Goal: Task Accomplishment & Management: Manage account settings

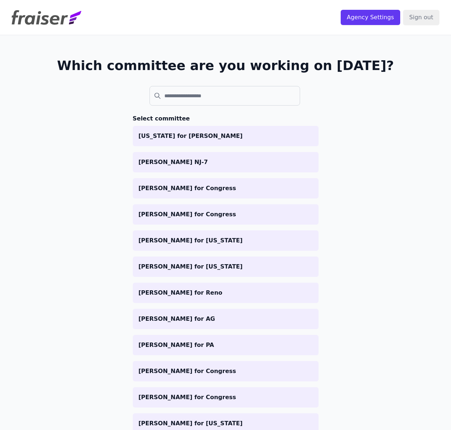
click at [83, 22] on header "Agency Settings Sign out" at bounding box center [225, 17] width 451 height 35
click at [58, 20] on img at bounding box center [47, 17] width 70 height 15
click at [366, 21] on input "Agency Settings" at bounding box center [371, 17] width 60 height 15
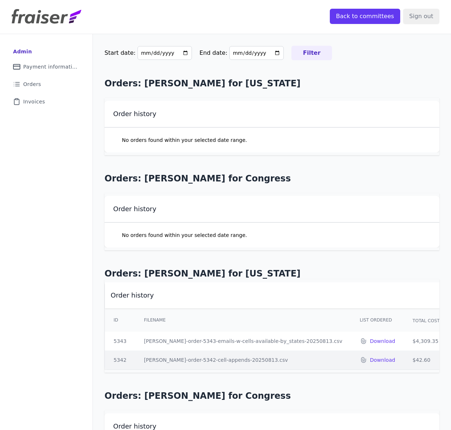
scroll to position [1, 0]
click at [48, 86] on link "List Icon Outline of bulleted list Orders" at bounding box center [46, 84] width 81 height 16
click at [40, 98] on span "Invoices" at bounding box center [34, 101] width 22 height 7
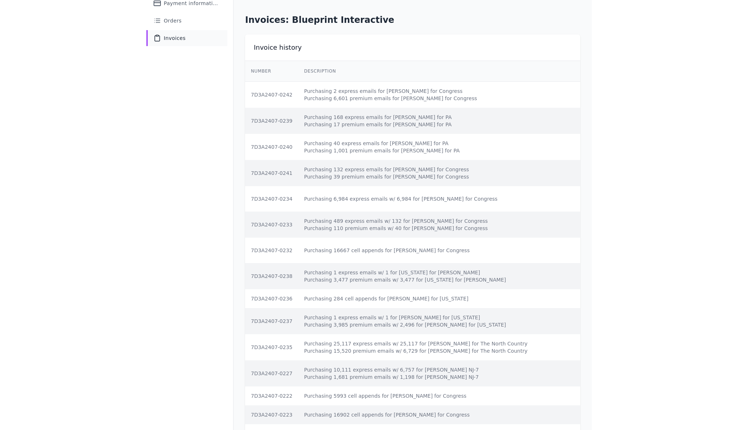
scroll to position [64, 0]
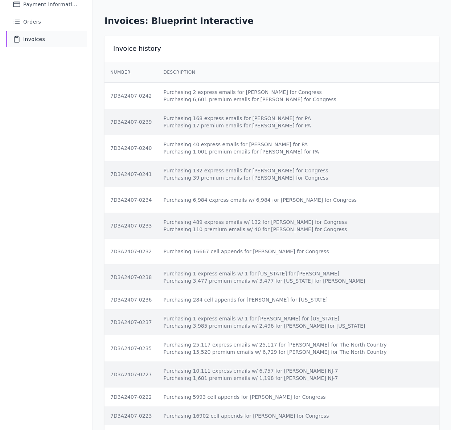
click at [221, 341] on td "Purchasing 25,117 express emails w/ 25,117 for [PERSON_NAME] for The North Coun…" at bounding box center [313, 348] width 313 height 26
click at [301, 384] on td "Purchasing 10,111 express emails w/ 6,757 for [PERSON_NAME] NJ-7 Purchasing 1,6…" at bounding box center [313, 374] width 313 height 26
drag, startPoint x: 275, startPoint y: 371, endPoint x: 307, endPoint y: 372, distance: 31.9
click at [307, 372] on td "Purchasing 10,111 express emails w/ 6,757 for [PERSON_NAME] NJ-7 Purchasing 1,6…" at bounding box center [313, 374] width 313 height 26
drag, startPoint x: 312, startPoint y: 371, endPoint x: 294, endPoint y: 371, distance: 17.8
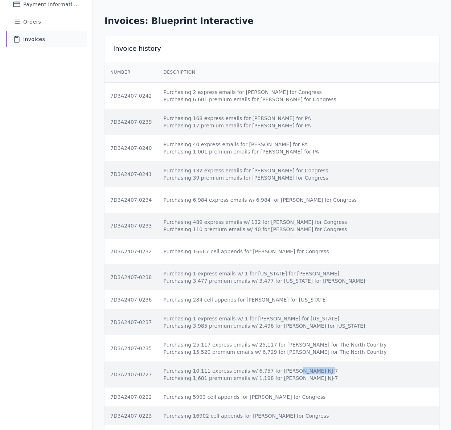
click at [273, 369] on td "Purchasing 10,111 express emails w/ 6,757 for [PERSON_NAME] NJ-7 Purchasing 1,6…" at bounding box center [313, 374] width 313 height 26
copy td "[PERSON_NAME]"
click at [161, 251] on td "Purchasing 16667 cell appends for [PERSON_NAME] for Congress" at bounding box center [313, 251] width 313 height 25
drag, startPoint x: 247, startPoint y: 250, endPoint x: 282, endPoint y: 250, distance: 34.5
click at [282, 250] on td "Purchasing 16667 cell appends for [PERSON_NAME] for Congress" at bounding box center [313, 251] width 313 height 25
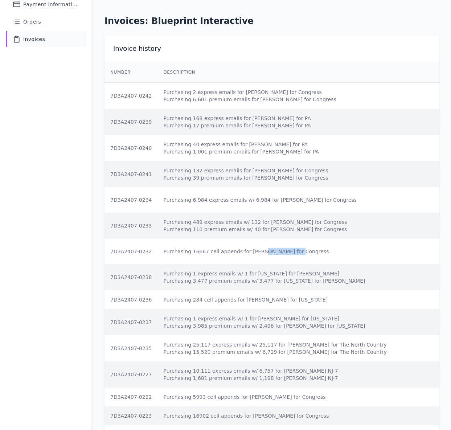
copy td "[PERSON_NAME]"
click at [186, 226] on td "Purchasing 489 express emails w/ 132 for [PERSON_NAME] for Congress Purchasing …" at bounding box center [313, 226] width 313 height 26
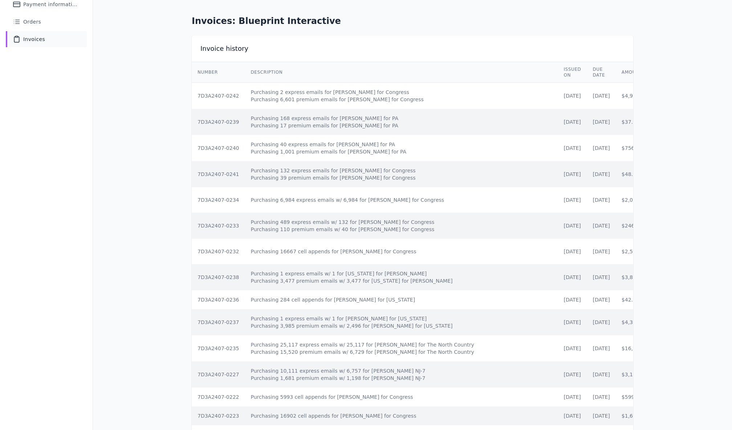
click at [292, 208] on td "Purchasing 6,984 express emails w/ 6,984 for [PERSON_NAME] for Congress" at bounding box center [401, 199] width 313 height 25
drag, startPoint x: 331, startPoint y: 170, endPoint x: 361, endPoint y: 168, distance: 30.5
click at [361, 168] on td "Purchasing 132 express emails for [PERSON_NAME] for Congress Purchasing 39 prem…" at bounding box center [401, 174] width 313 height 26
copy td "[PERSON_NAME]"
drag, startPoint x: 330, startPoint y: 118, endPoint x: 358, endPoint y: 116, distance: 28.0
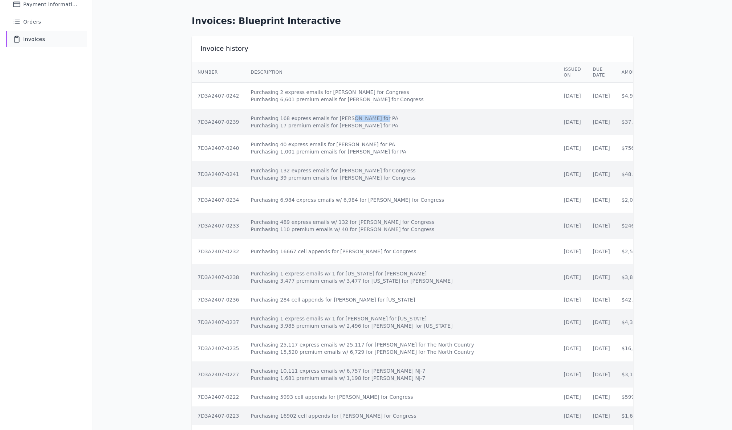
click at [358, 116] on td "Purchasing 168 express emails for [PERSON_NAME] for PA Purchasing 17 premium em…" at bounding box center [401, 122] width 313 height 26
copy td "[PERSON_NAME] for PA"
click at [302, 93] on td "Purchasing 2 express emails for [PERSON_NAME] for Congress Purchasing 6,601 pre…" at bounding box center [401, 96] width 313 height 26
drag, startPoint x: 325, startPoint y: 92, endPoint x: 356, endPoint y: 94, distance: 30.9
click at [356, 94] on td "Purchasing 2 express emails for [PERSON_NAME] for Congress Purchasing 6,601 pre…" at bounding box center [401, 96] width 313 height 26
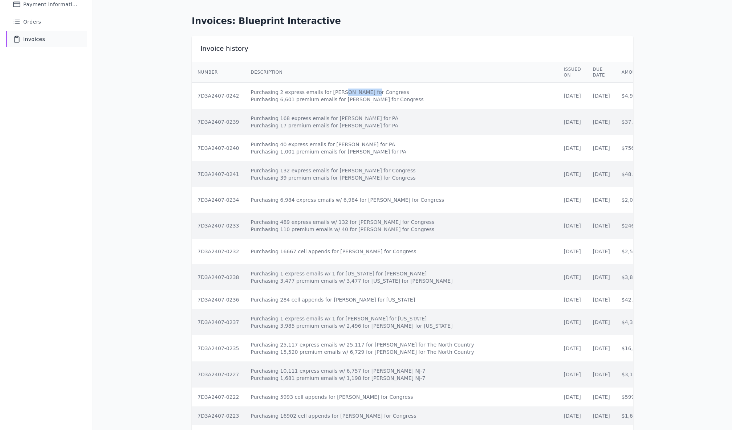
copy td "[PERSON_NAME]"
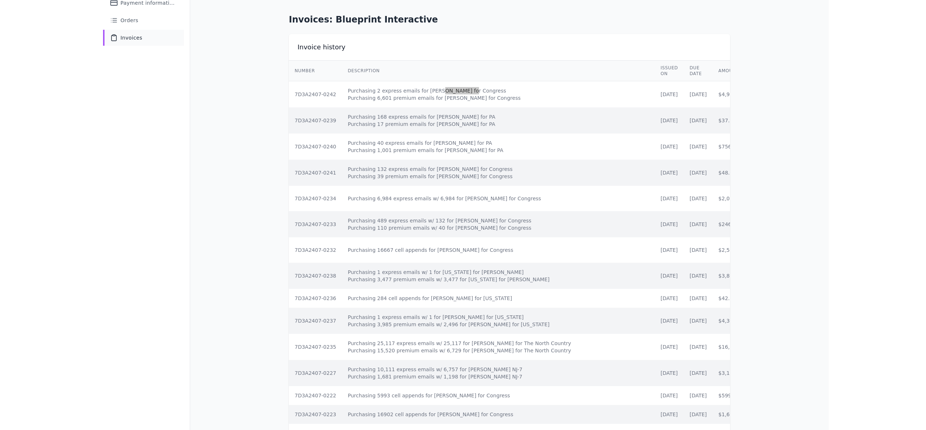
scroll to position [66, 0]
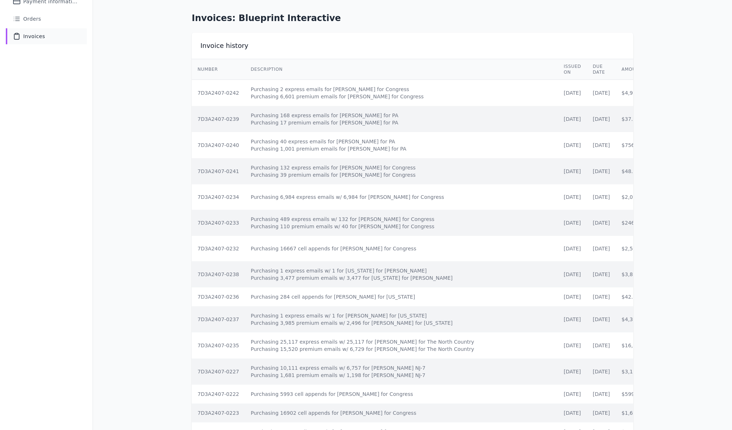
click at [258, 209] on td "Purchasing 6,984 express emails w/ 6,984 for [PERSON_NAME] for Congress" at bounding box center [401, 196] width 313 height 25
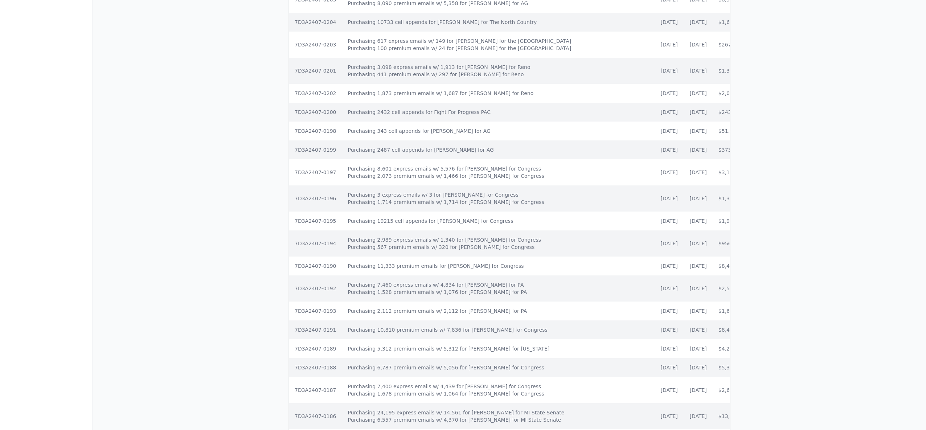
scroll to position [942, 0]
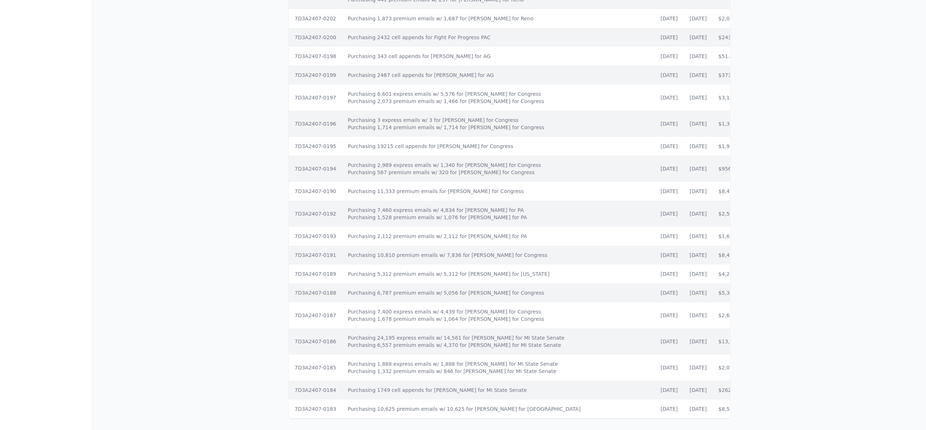
drag, startPoint x: 644, startPoint y: 418, endPoint x: 663, endPoint y: 417, distance: 19.0
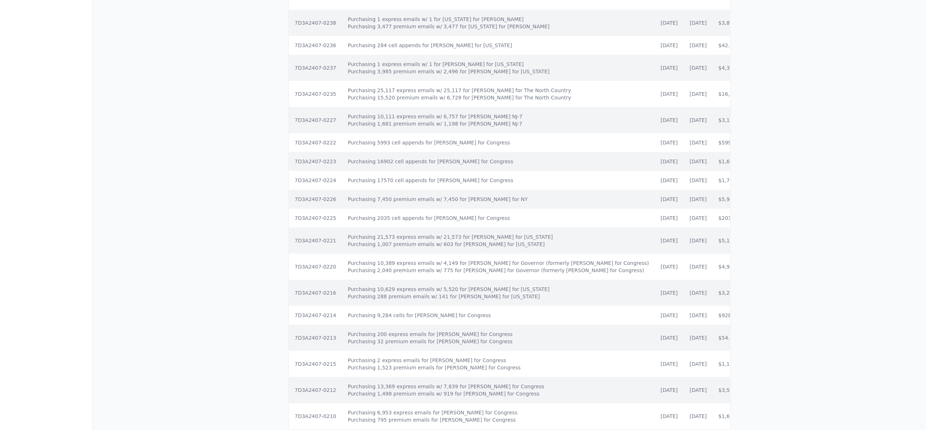
scroll to position [0, 79]
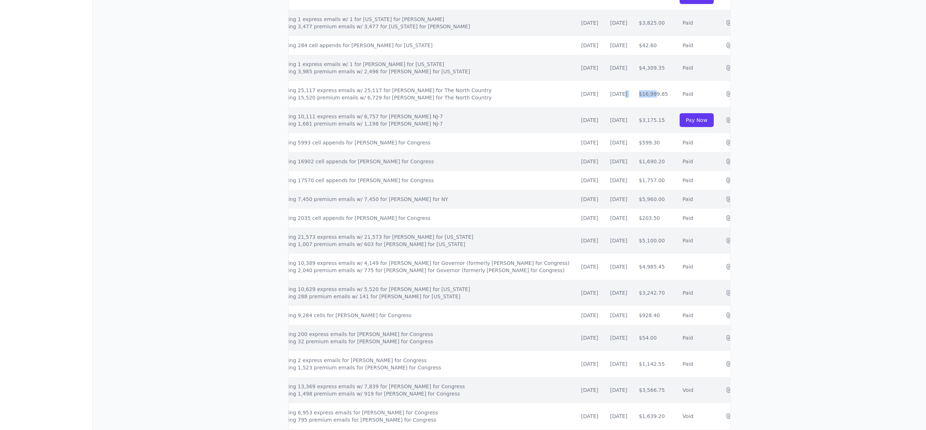
drag, startPoint x: 686, startPoint y: 94, endPoint x: 569, endPoint y: 95, distance: 117.6
click at [451, 95] on tr "7D3A2407-0235 Purchasing 25,117 express emails w/ 25,117 for [PERSON_NAME] for …" at bounding box center [487, 94] width 557 height 26
click at [451, 96] on td "[DATE]" at bounding box center [589, 94] width 29 height 26
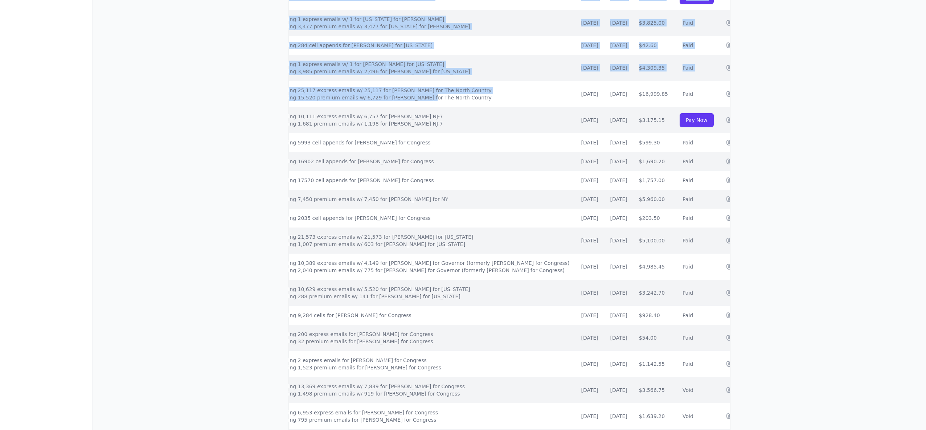
scroll to position [0, 0]
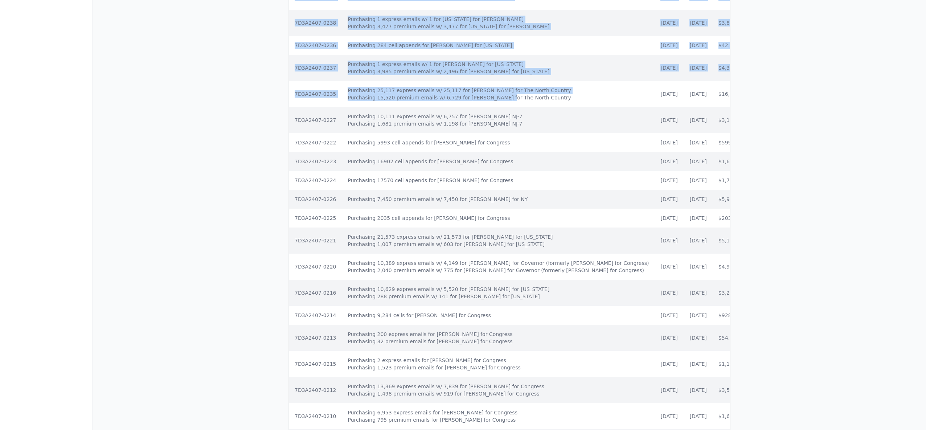
drag, startPoint x: 413, startPoint y: 94, endPoint x: 241, endPoint y: 90, distance: 172.1
click at [241, 90] on div "Start date: [DATE] End date: Filter Invoices: Blueprint Interactive Invoice his…" at bounding box center [509, 383] width 833 height 1332
click at [354, 94] on td "Purchasing 25,117 express emails w/ 25,117 for [PERSON_NAME] for The North Coun…" at bounding box center [498, 94] width 313 height 26
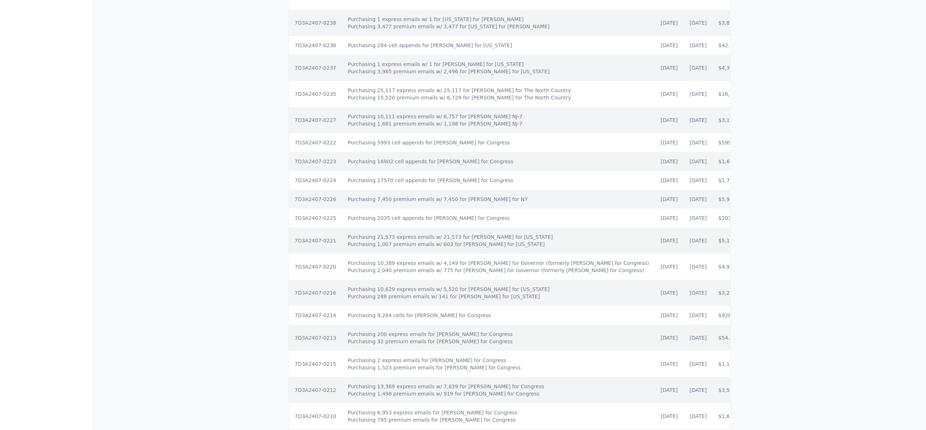
drag, startPoint x: 291, startPoint y: 94, endPoint x: 333, endPoint y: 94, distance: 42.1
click at [332, 95] on td "7D3A2407-0235" at bounding box center [315, 94] width 53 height 26
copy td "7D3A2407-0235"
click at [451, 43] on td "Purchasing 284 cell appends for [PERSON_NAME] for [US_STATE]" at bounding box center [498, 45] width 313 height 19
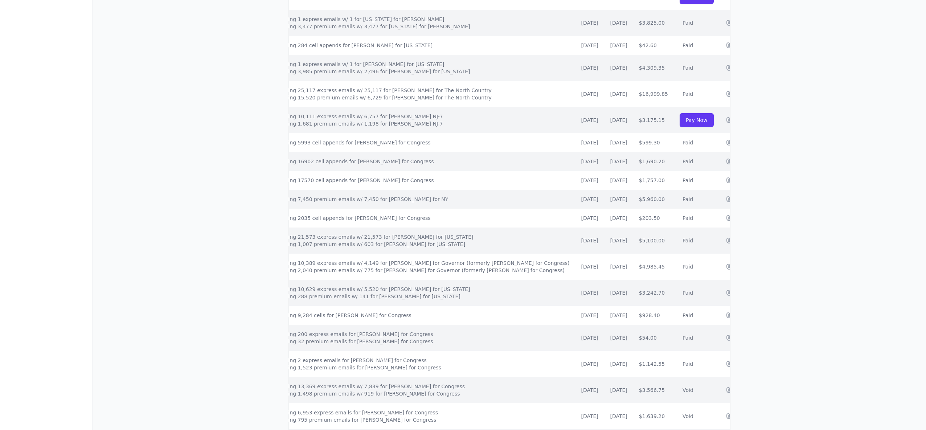
drag, startPoint x: 316, startPoint y: 45, endPoint x: 419, endPoint y: 45, distance: 103.1
click at [419, 45] on tr "7D3A2407-0236 Purchasing 284 cell appends for [PERSON_NAME] for [US_STATE] [DAT…" at bounding box center [487, 45] width 557 height 19
click at [419, 45] on td "Purchasing 284 cell appends for [PERSON_NAME] for [US_STATE]" at bounding box center [418, 45] width 313 height 19
click at [369, 44] on td "Purchasing 284 cell appends for [PERSON_NAME] for [US_STATE]" at bounding box center [418, 45] width 313 height 19
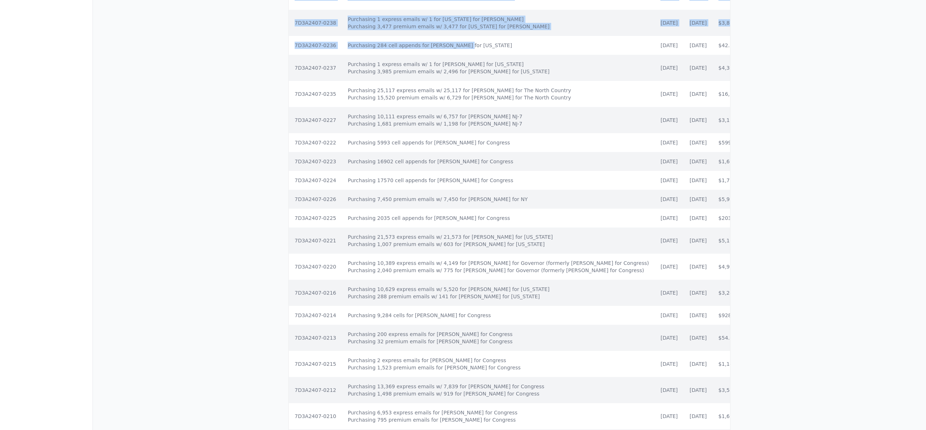
drag, startPoint x: 341, startPoint y: 46, endPoint x: 269, endPoint y: 47, distance: 72.2
click at [260, 48] on div "Start date: [DATE] End date: Filter Invoices: Blueprint Interactive Invoice his…" at bounding box center [509, 383] width 833 height 1332
click at [297, 46] on td "7D3A2407-0236" at bounding box center [315, 45] width 53 height 19
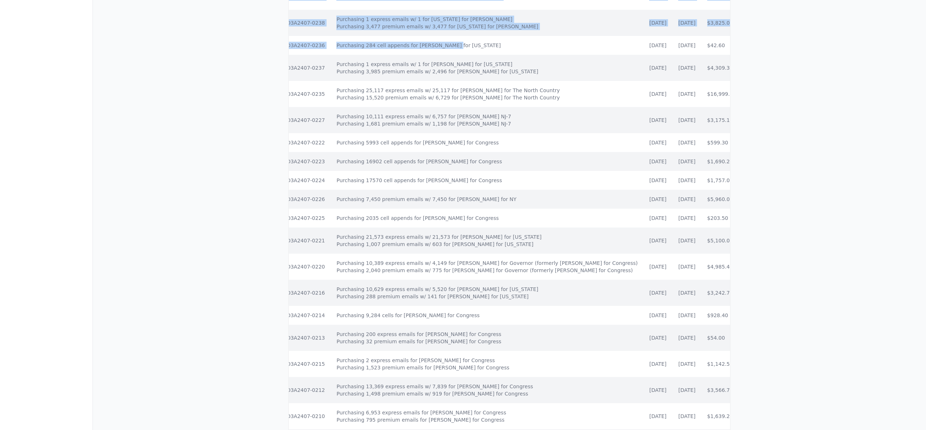
scroll to position [0, 79]
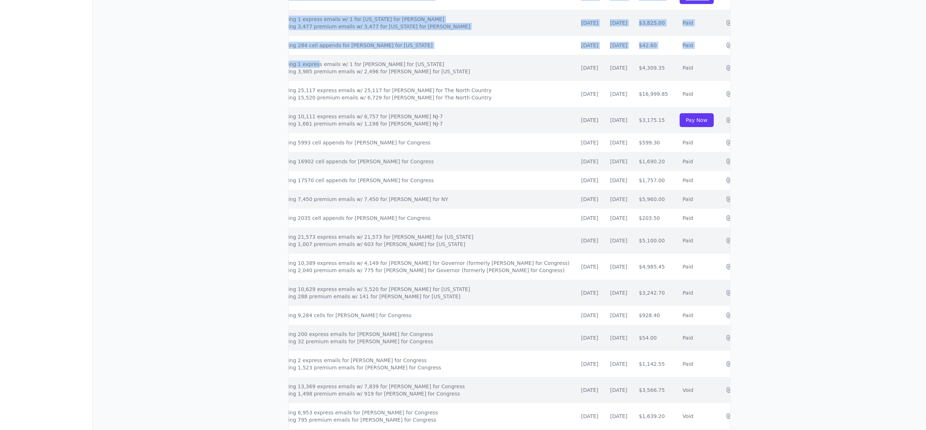
drag, startPoint x: 377, startPoint y: 67, endPoint x: 733, endPoint y: 71, distance: 356.0
click at [451, 71] on div "Start date: [DATE] End date: Filter Invoices: Blueprint Interactive Invoice his…" at bounding box center [509, 383] width 464 height 1332
click at [451, 74] on td "Paid" at bounding box center [697, 68] width 46 height 26
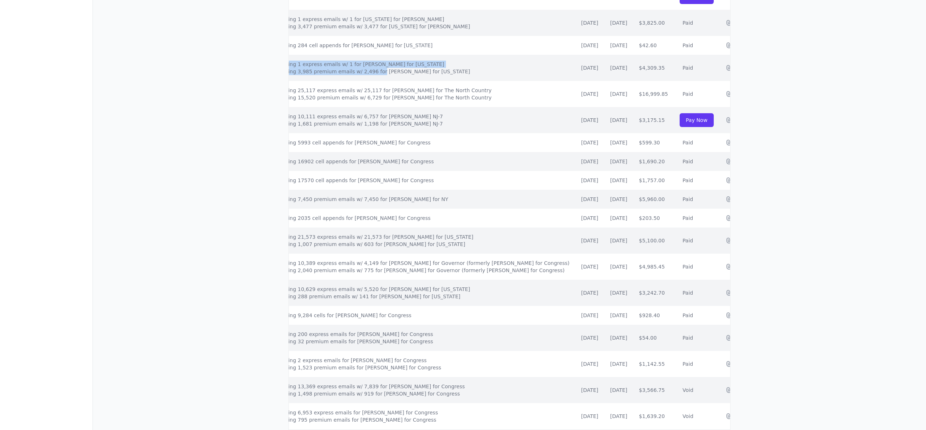
scroll to position [0, 0]
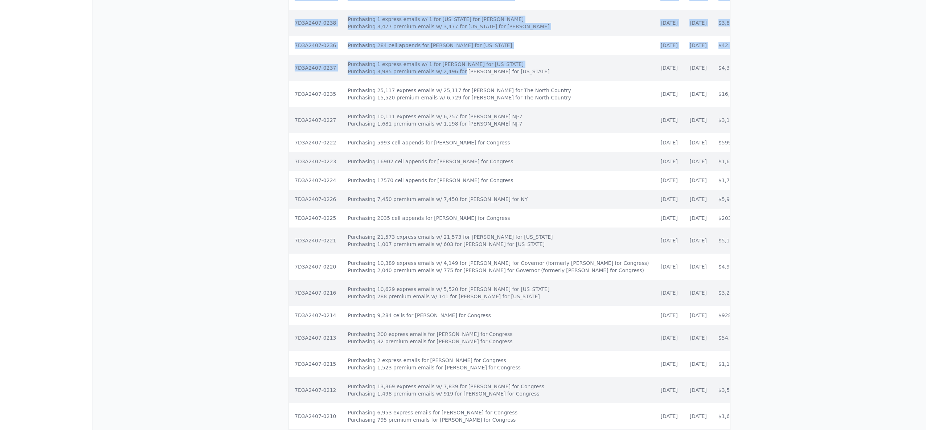
drag, startPoint x: 357, startPoint y: 70, endPoint x: 258, endPoint y: 62, distance: 99.4
click at [253, 62] on div "Start date: [DATE] End date: Filter Invoices: Blueprint Interactive Invoice his…" at bounding box center [509, 383] width 833 height 1332
click at [371, 54] on td "Purchasing 284 cell appends for [PERSON_NAME] for [US_STATE]" at bounding box center [498, 45] width 313 height 19
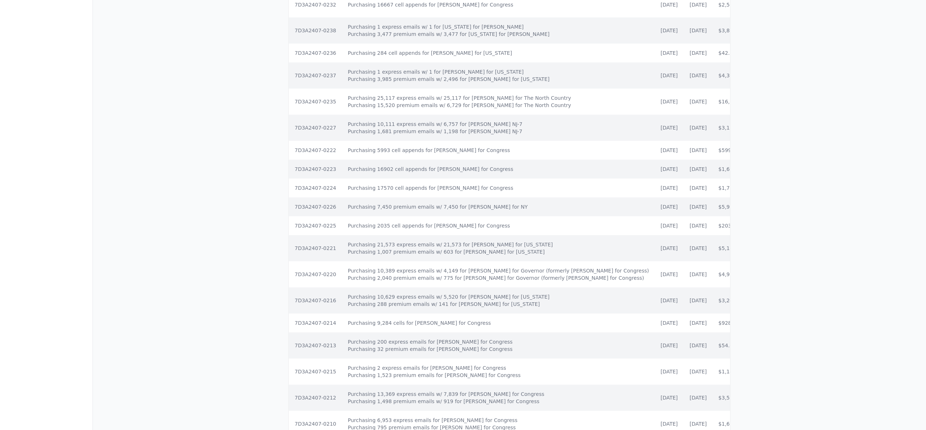
scroll to position [307, 0]
drag, startPoint x: 367, startPoint y: 32, endPoint x: 732, endPoint y: 34, distance: 364.4
click at [451, 34] on div "Start date: [DATE] End date: Filter Invoices: Blueprint Interactive Invoice his…" at bounding box center [509, 394] width 464 height 1332
click at [451, 37] on td "$3,825.00" at bounding box center [733, 34] width 41 height 26
